Goal: Information Seeking & Learning: Learn about a topic

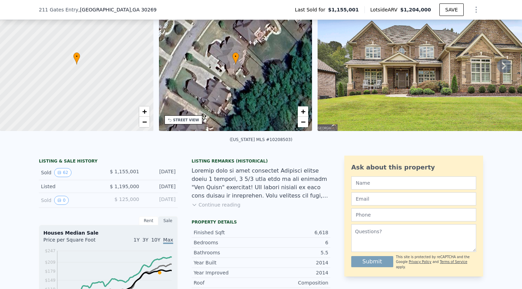
scroll to position [63, 0]
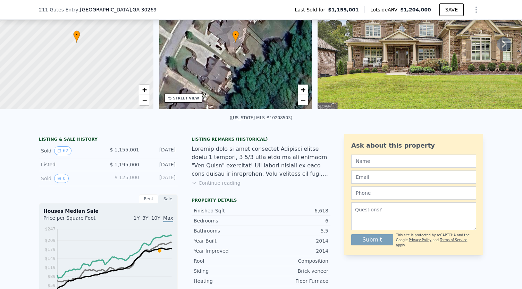
click at [214, 192] on div "Listing Remarks (Historical) Continue reading" at bounding box center [261, 166] width 139 height 58
click at [212, 187] on button "Continue reading" at bounding box center [216, 183] width 49 height 7
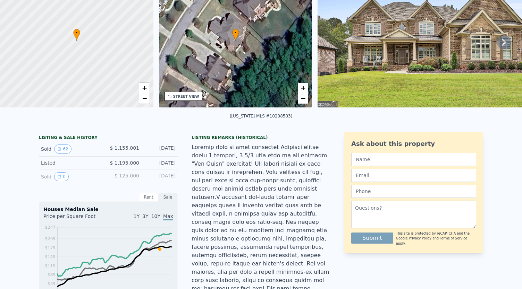
scroll to position [0, 0]
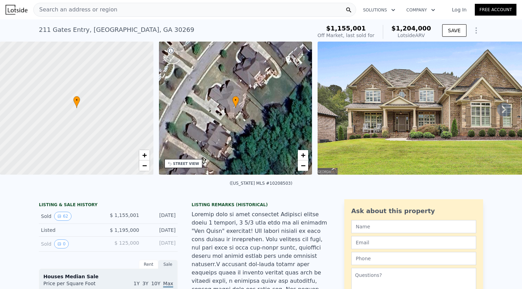
click at [497, 113] on icon at bounding box center [504, 110] width 14 height 14
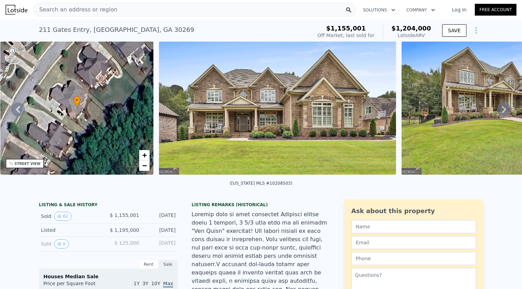
click at [497, 113] on icon at bounding box center [504, 110] width 14 height 14
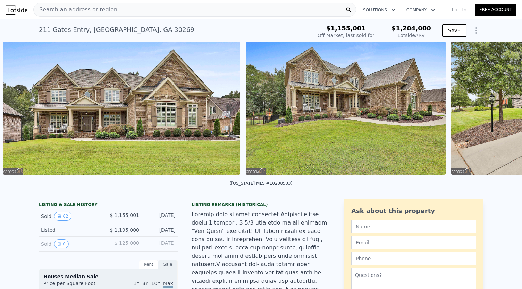
scroll to position [0, 317]
click at [499, 114] on icon at bounding box center [504, 110] width 14 height 14
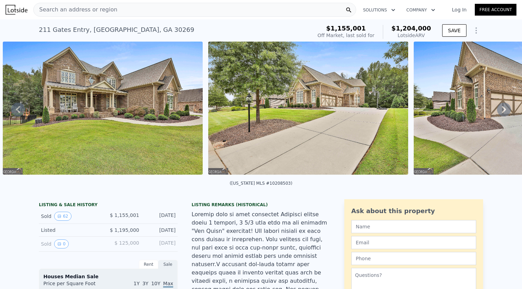
click at [499, 114] on icon at bounding box center [504, 110] width 14 height 14
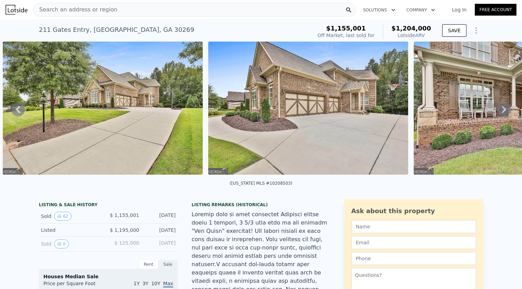
click at [499, 114] on icon at bounding box center [504, 110] width 14 height 14
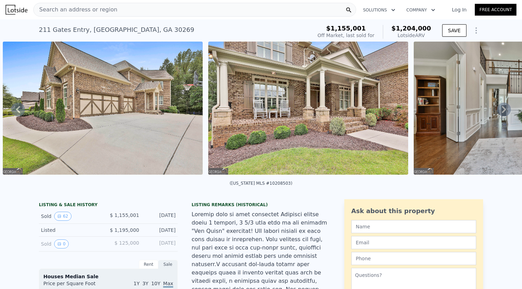
click at [499, 114] on icon at bounding box center [504, 110] width 14 height 14
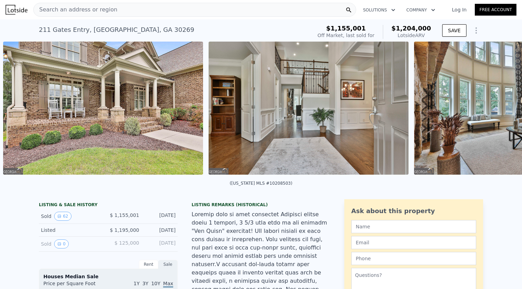
scroll to position [0, 1176]
click at [499, 114] on icon at bounding box center [504, 110] width 14 height 14
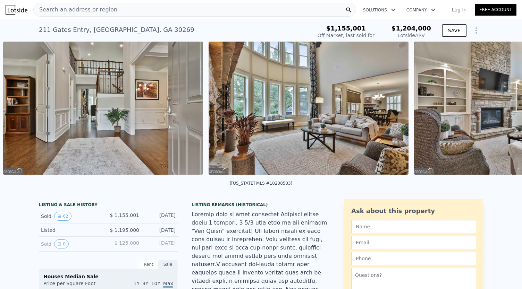
scroll to position [0, 1382]
click at [499, 114] on icon at bounding box center [504, 110] width 14 height 14
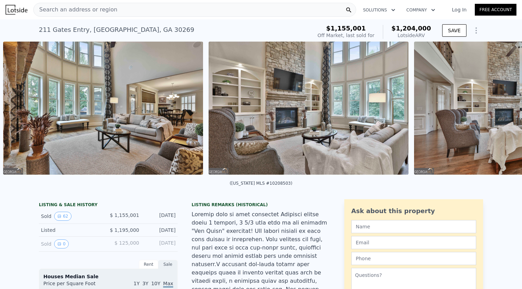
scroll to position [0, 1587]
click at [499, 114] on icon at bounding box center [504, 110] width 14 height 14
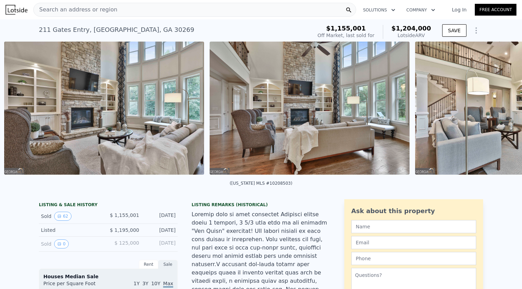
scroll to position [0, 1792]
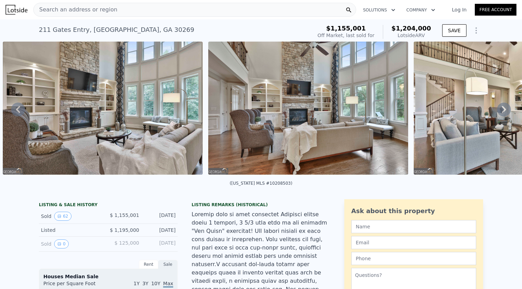
click at [499, 114] on icon at bounding box center [504, 110] width 14 height 14
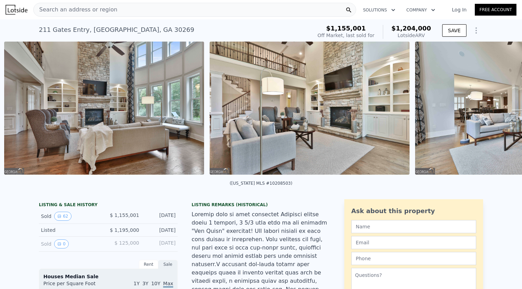
scroll to position [0, 1998]
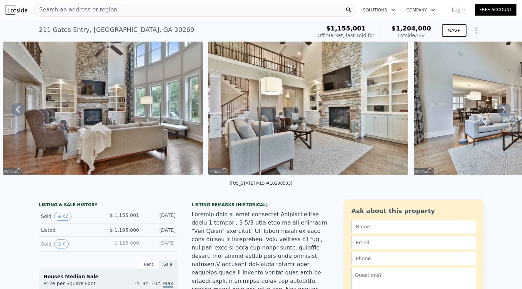
click at [499, 114] on icon at bounding box center [504, 110] width 14 height 14
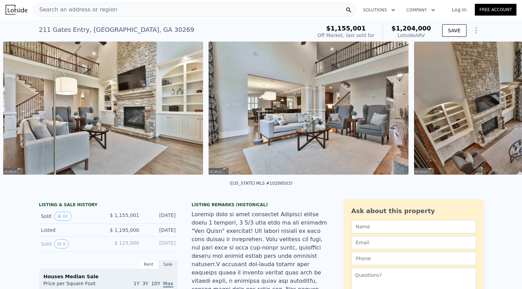
scroll to position [0, 2203]
click at [499, 114] on icon at bounding box center [504, 110] width 14 height 14
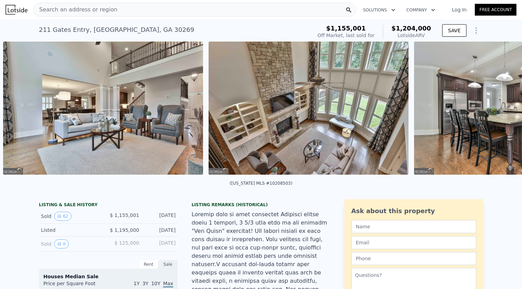
scroll to position [0, 2409]
click at [499, 114] on icon at bounding box center [504, 110] width 14 height 14
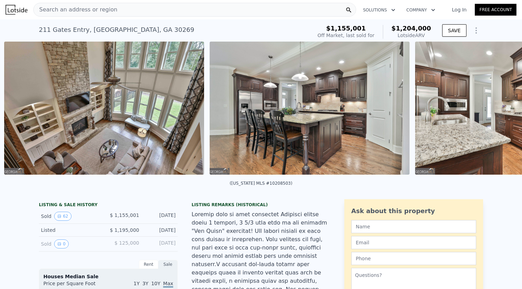
scroll to position [0, 2614]
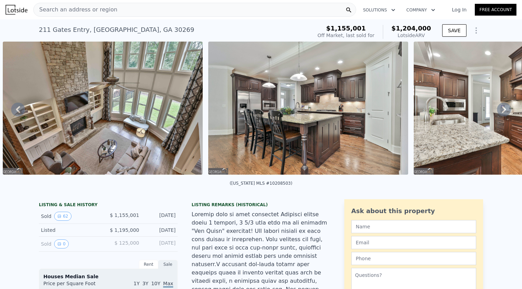
click at [499, 114] on icon at bounding box center [504, 110] width 14 height 14
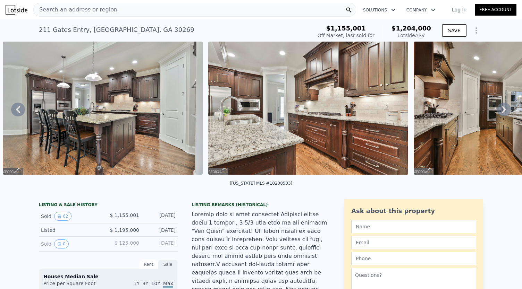
click at [499, 114] on icon at bounding box center [504, 110] width 14 height 14
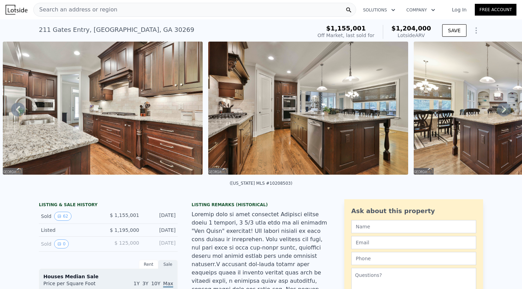
click at [499, 114] on icon at bounding box center [504, 110] width 14 height 14
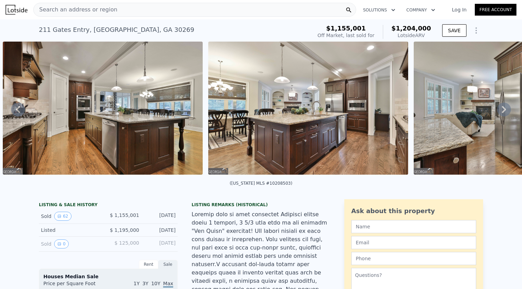
click at [499, 114] on icon at bounding box center [504, 110] width 14 height 14
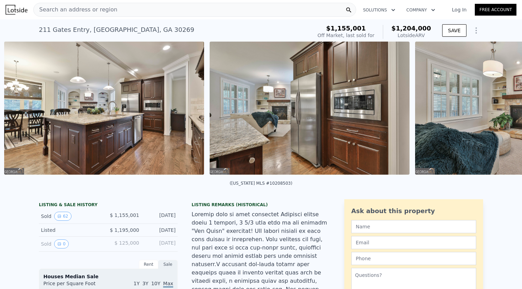
scroll to position [0, 3436]
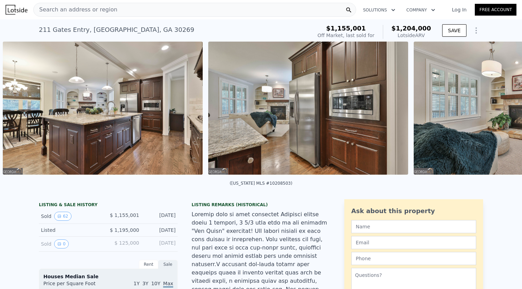
click at [499, 114] on div "• + − • + − STREET VIEW Loading... SATELLITE VIEW" at bounding box center [261, 110] width 522 height 136
click at [498, 114] on icon at bounding box center [504, 110] width 14 height 14
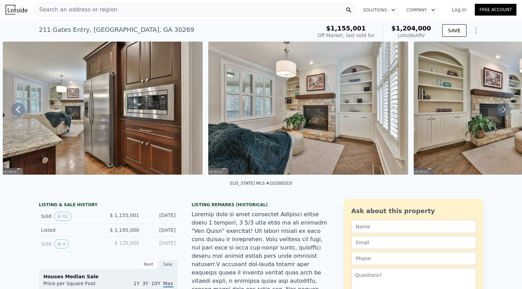
click at [498, 114] on icon at bounding box center [504, 110] width 14 height 14
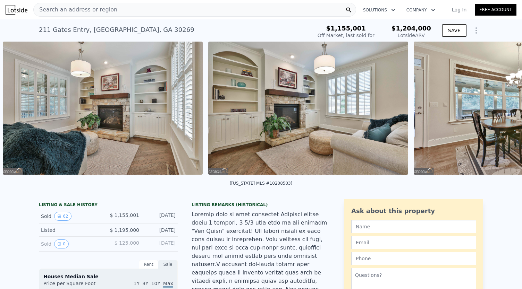
click at [498, 114] on div "• + − • + − STREET VIEW Loading... SATELLITE VIEW" at bounding box center [261, 110] width 522 height 136
click at [498, 114] on icon at bounding box center [504, 110] width 14 height 14
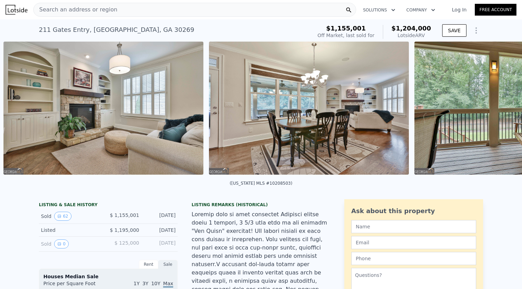
scroll to position [0, 4052]
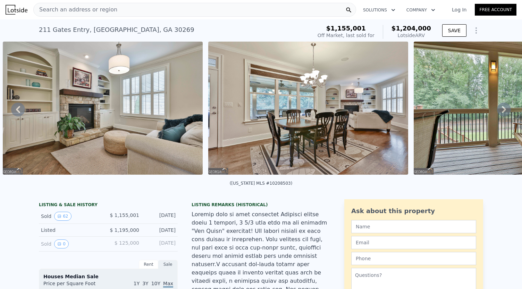
click at [498, 114] on icon at bounding box center [504, 110] width 14 height 14
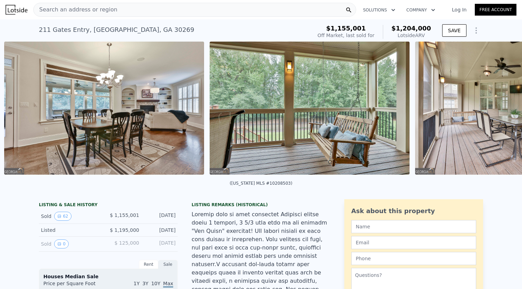
scroll to position [0, 4257]
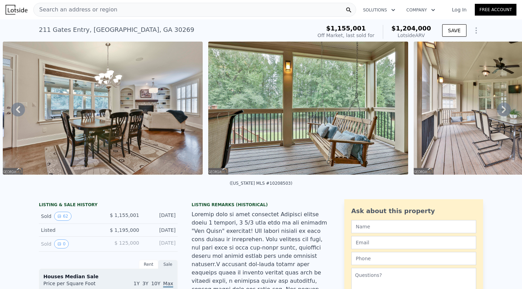
click at [498, 114] on icon at bounding box center [504, 110] width 14 height 14
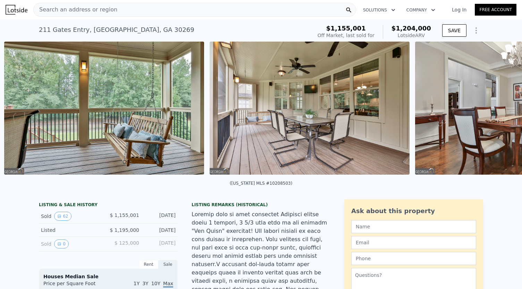
scroll to position [0, 4463]
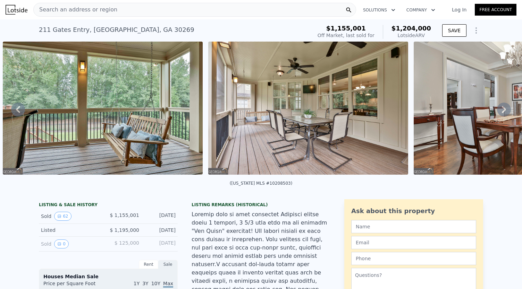
click at [498, 114] on icon at bounding box center [504, 110] width 14 height 14
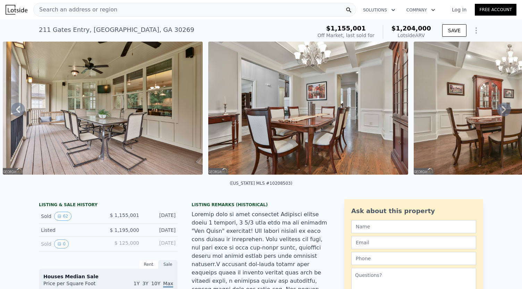
click at [498, 114] on icon at bounding box center [504, 110] width 14 height 14
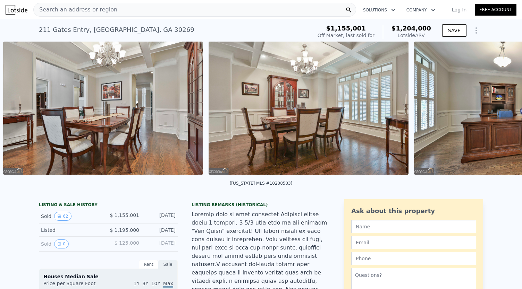
scroll to position [0, 4873]
click at [498, 114] on div "• + − • + − STREET VIEW Loading... SATELLITE VIEW" at bounding box center [261, 110] width 522 height 136
click at [498, 114] on icon at bounding box center [504, 110] width 14 height 14
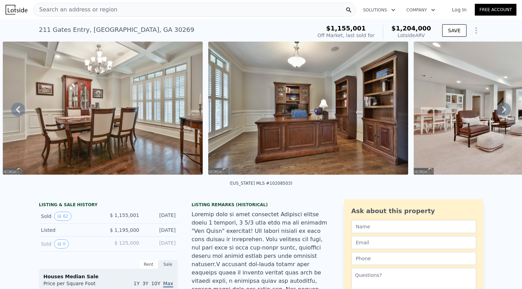
click at [498, 114] on icon at bounding box center [504, 110] width 14 height 14
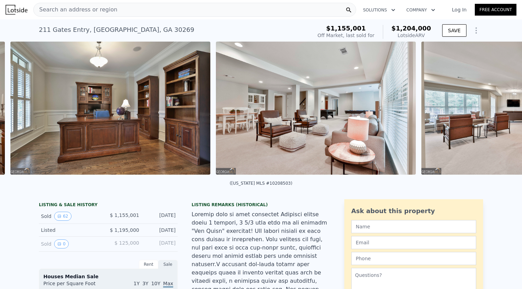
scroll to position [0, 5284]
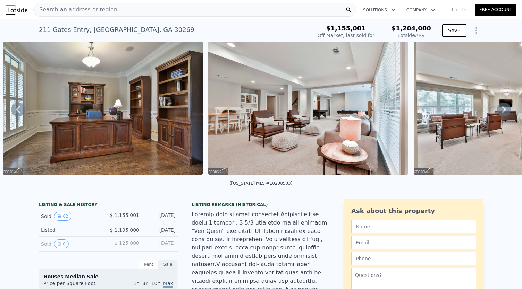
click at [498, 114] on icon at bounding box center [504, 110] width 14 height 14
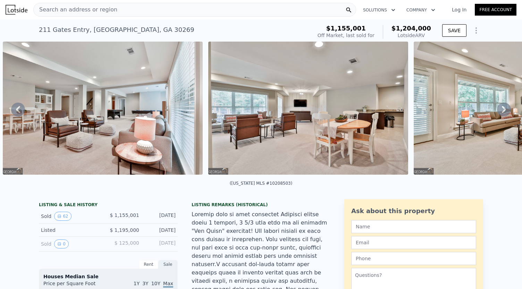
click at [498, 114] on icon at bounding box center [504, 110] width 14 height 14
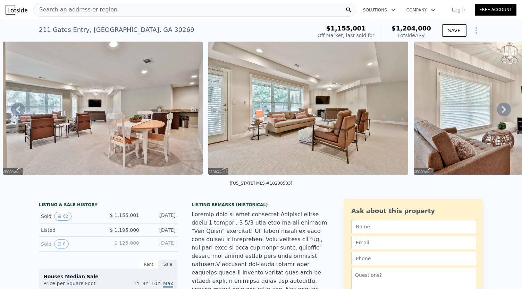
click at [498, 114] on icon at bounding box center [504, 110] width 14 height 14
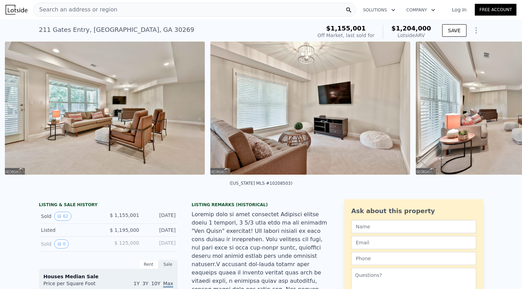
scroll to position [0, 5900]
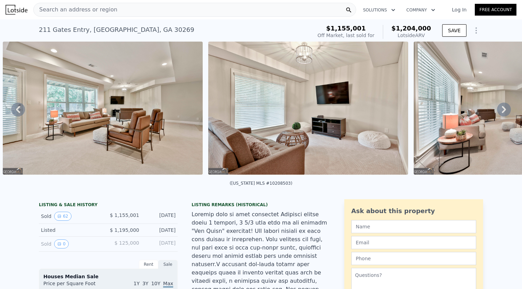
click at [498, 114] on div "• + − • + − STREET VIEW Loading... SATELLITE VIEW" at bounding box center [261, 110] width 522 height 136
click at [498, 114] on icon at bounding box center [504, 110] width 14 height 14
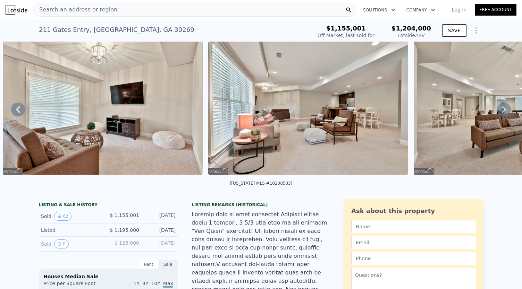
click at [502, 113] on icon at bounding box center [504, 109] width 4 height 7
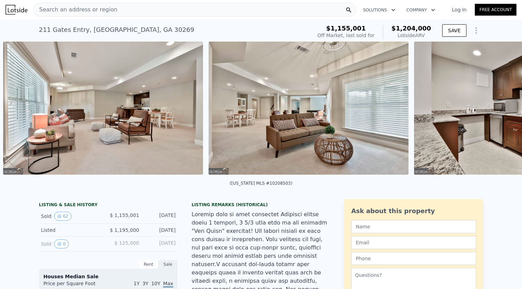
scroll to position [0, 6311]
click at [502, 113] on icon at bounding box center [504, 109] width 4 height 7
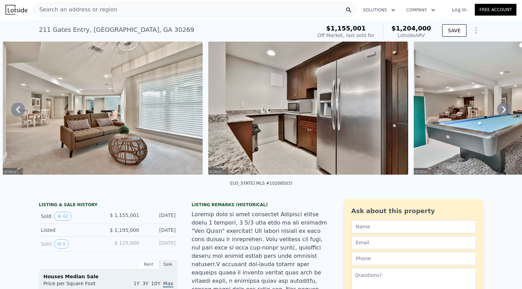
click at [502, 113] on icon at bounding box center [504, 109] width 4 height 7
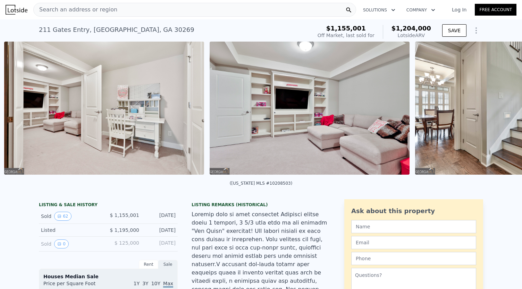
scroll to position [0, 7133]
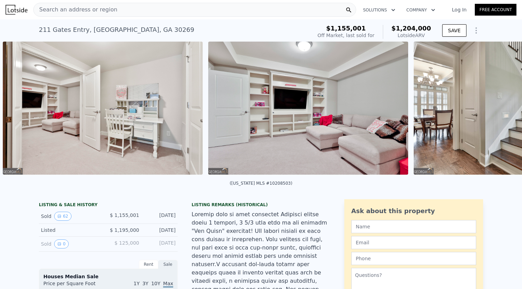
click at [497, 114] on img at bounding box center [514, 108] width 200 height 133
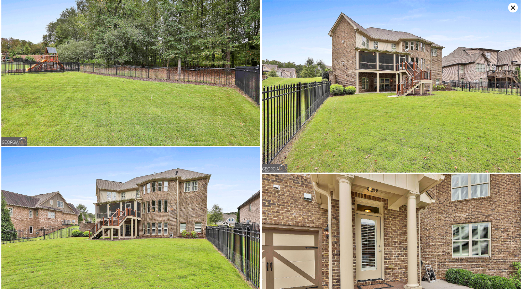
scroll to position [5046, 0]
